Goal: Check status

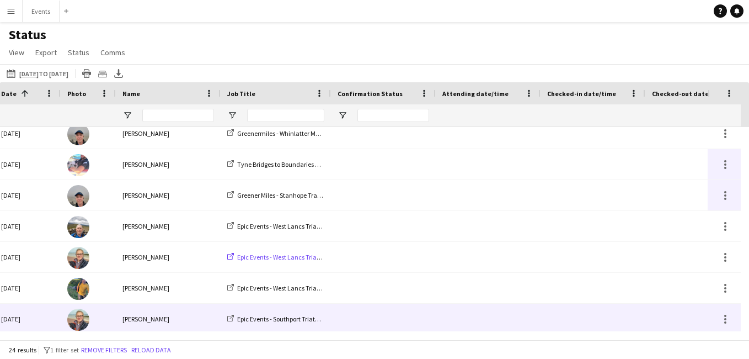
scroll to position [0, 22]
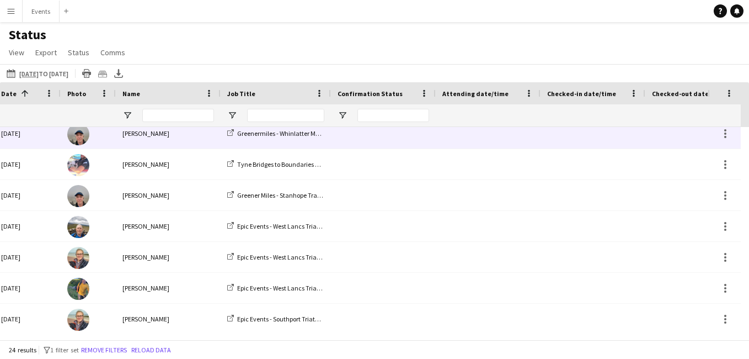
click at [169, 145] on div "[PERSON_NAME]" at bounding box center [168, 133] width 105 height 30
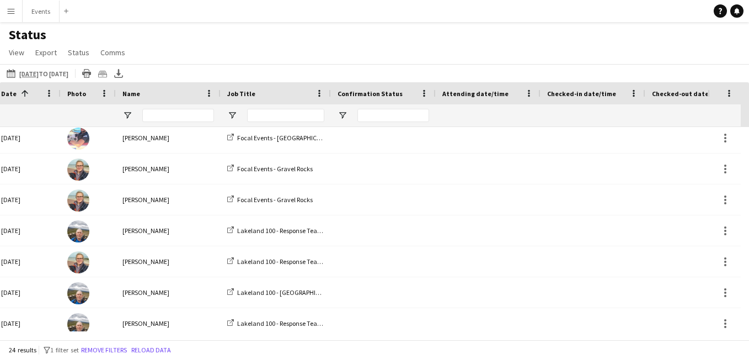
scroll to position [538, 0]
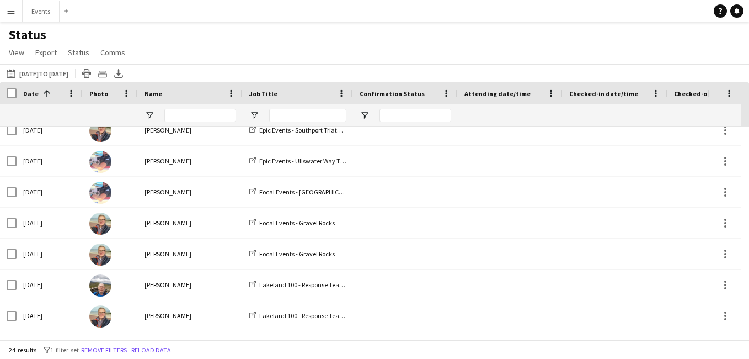
scroll to position [369, 0]
